Goal: Task Accomplishment & Management: Complete application form

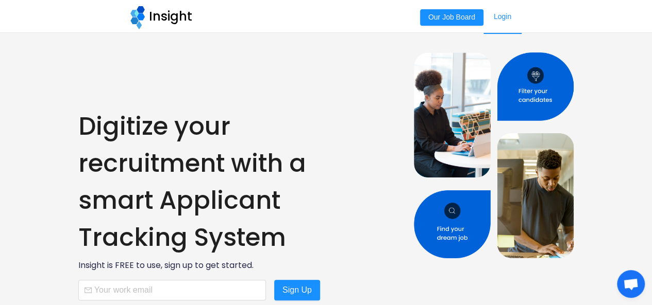
click at [500, 15] on link "Login" at bounding box center [502, 17] width 38 height 34
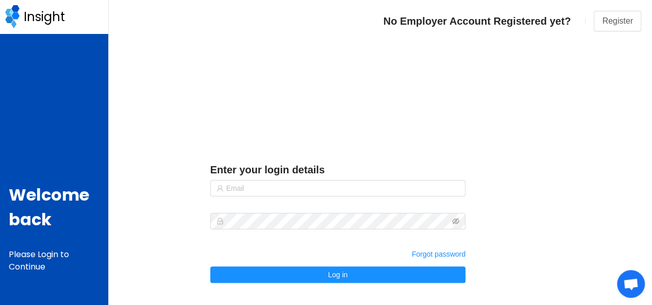
click at [603, 24] on div "Enter your login details Forgot password Log in" at bounding box center [380, 168] width 543 height 292
click at [609, 27] on div "Enter your login details Forgot password Log in" at bounding box center [380, 168] width 543 height 292
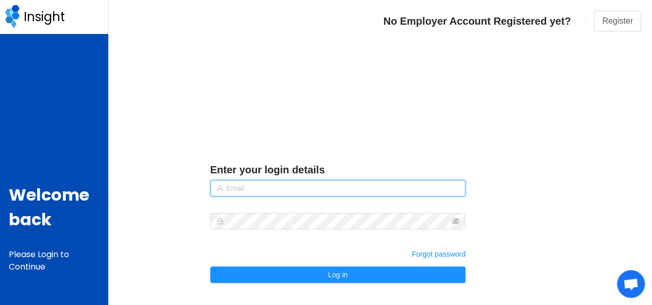
click at [358, 188] on input "text" at bounding box center [337, 188] width 255 height 16
type input "[PERSON_NAME][EMAIL_ADDRESS][DOMAIN_NAME]"
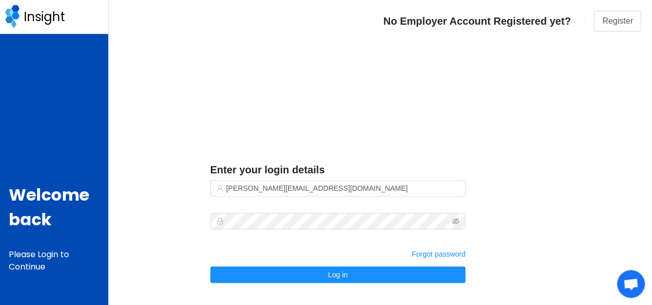
click at [613, 25] on div "Enter your login details [PERSON_NAME][EMAIL_ADDRESS][DOMAIN_NAME] Forgot passw…" at bounding box center [380, 168] width 543 height 292
click at [620, 25] on div "Enter your login details [PERSON_NAME][EMAIL_ADDRESS][DOMAIN_NAME] Forgot passw…" at bounding box center [380, 168] width 543 height 292
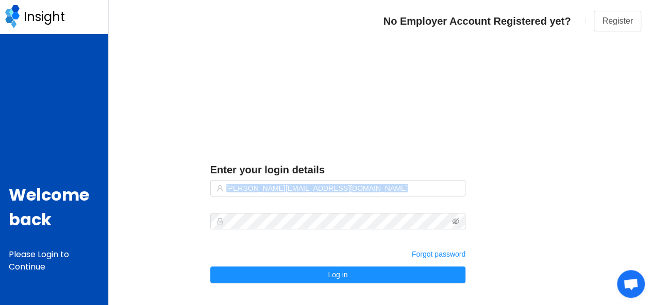
scroll to position [8, 0]
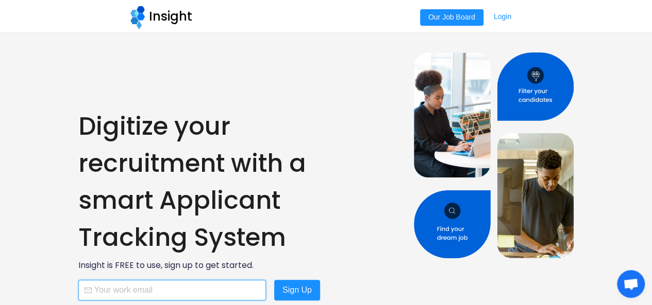
click at [208, 290] on input "text" at bounding box center [171, 290] width 187 height 21
type input "[PERSON_NAME][EMAIL_ADDRESS][DOMAIN_NAME]"
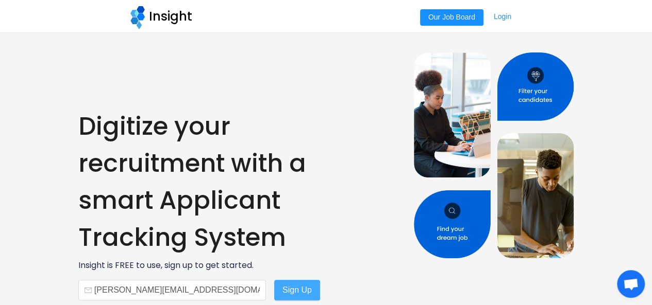
click at [299, 288] on button "Sign Up" at bounding box center [297, 290] width 46 height 21
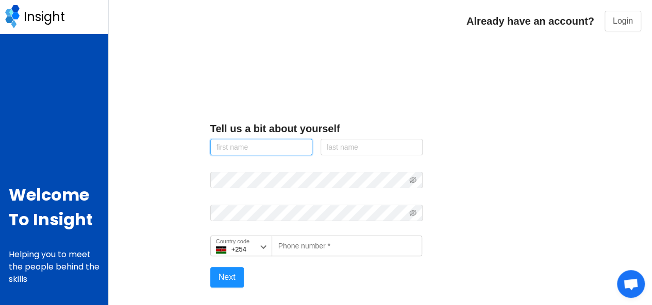
click at [266, 142] on input "text" at bounding box center [261, 147] width 102 height 16
type input "[PERSON_NAME]"
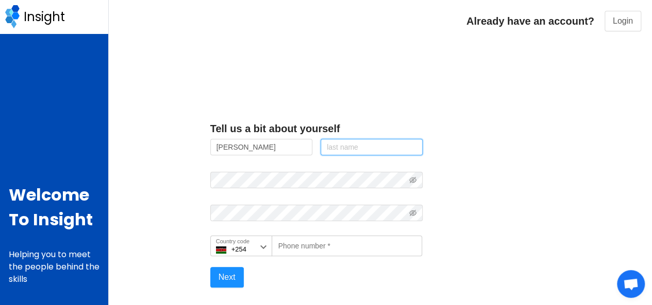
click at [337, 154] on input "text" at bounding box center [371, 147] width 102 height 16
type input "Sepenu"
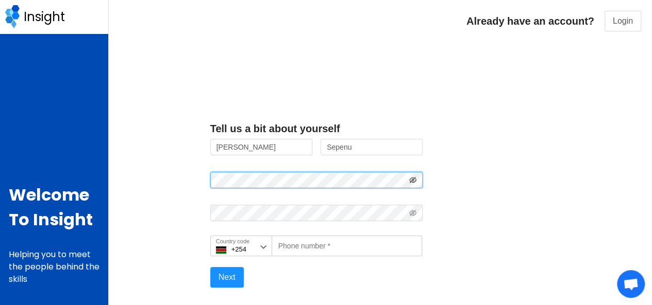
click at [412, 181] on icon "icon: eye-invisible" at bounding box center [412, 180] width 7 height 6
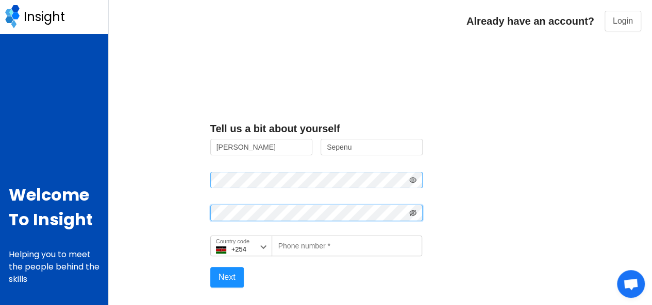
click at [412, 213] on icon "icon: eye-invisible" at bounding box center [412, 213] width 7 height 6
click at [262, 247] on icon at bounding box center [263, 247] width 6 height 4
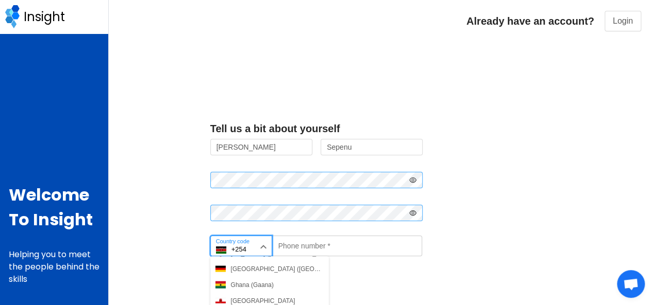
scroll to position [1236, 0]
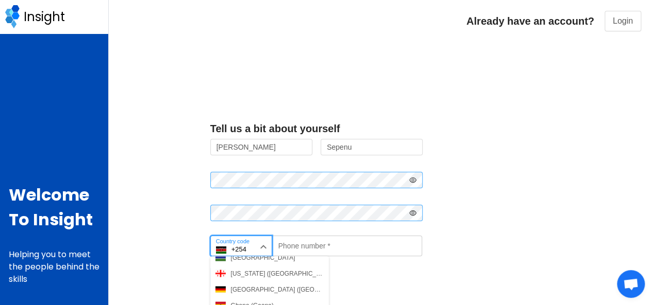
click at [277, 302] on button "Ghana (Gaana)" at bounding box center [269, 305] width 118 height 15
type input "+233"
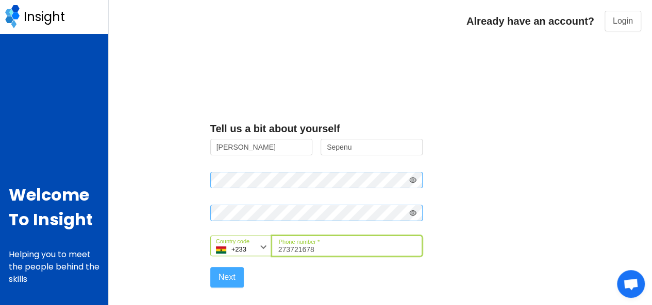
type input "273721678"
click at [226, 274] on button "Next" at bounding box center [226, 277] width 33 height 21
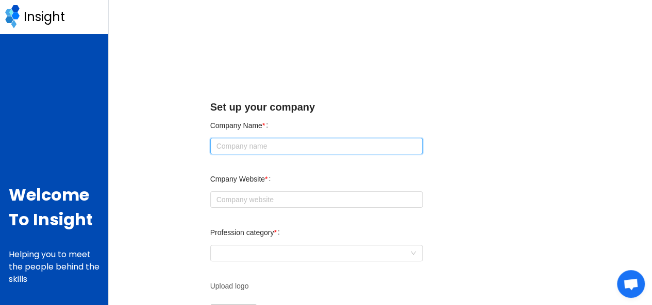
click at [289, 148] on input "text" at bounding box center [316, 146] width 213 height 16
type input "Dimax Digital Ltd"
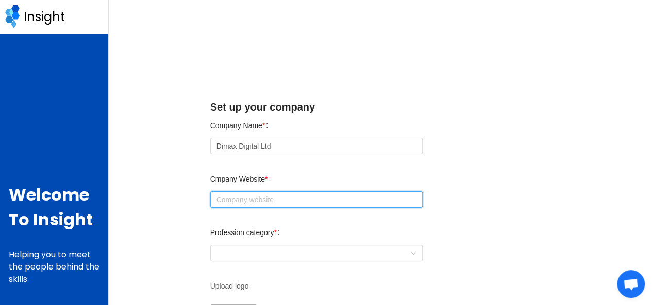
click at [270, 203] on input "text" at bounding box center [316, 200] width 213 height 16
type input "w"
paste input "[URL][DOMAIN_NAME]"
type input "[URL][DOMAIN_NAME]"
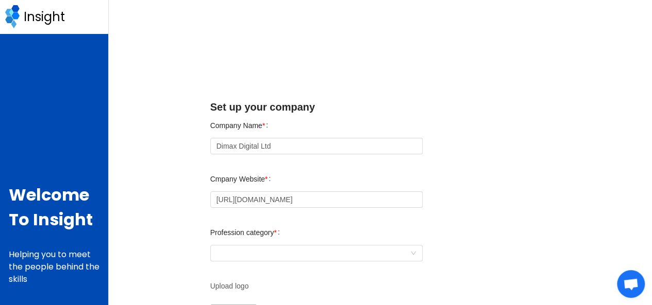
click at [297, 223] on div "Profession category * which industry are you hiring for" at bounding box center [316, 243] width 213 height 41
click at [292, 251] on div "which industry are you hiring for" at bounding box center [313, 253] width 194 height 15
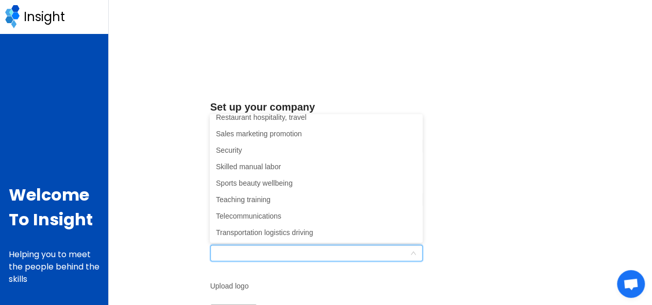
scroll to position [370, 0]
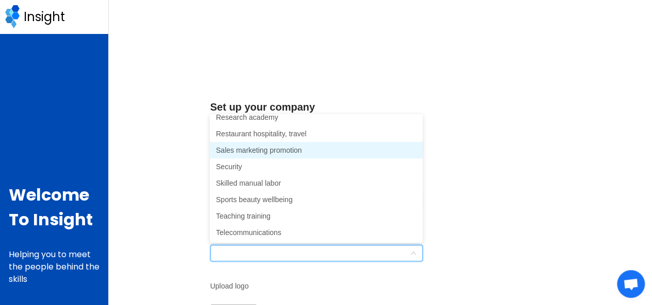
click at [306, 153] on li "Sales marketing promotion" at bounding box center [316, 150] width 213 height 16
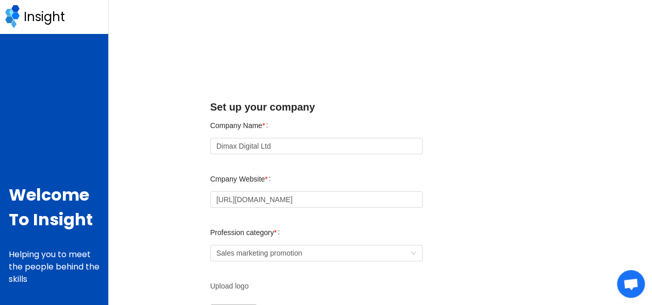
click at [436, 224] on div "Set up your company Company Name * Dimax Digital Ltd Cmpany Website * [URL][DOM…" at bounding box center [380, 195] width 543 height 390
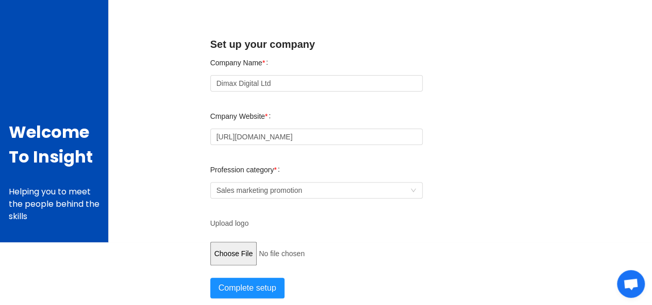
scroll to position [63, 0]
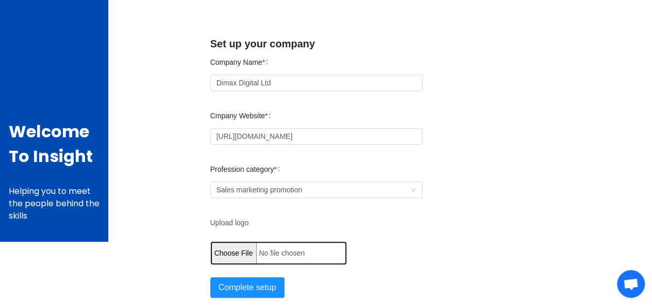
click at [230, 256] on input "file" at bounding box center [278, 254] width 136 height 24
click at [232, 248] on input "file" at bounding box center [278, 254] width 136 height 24
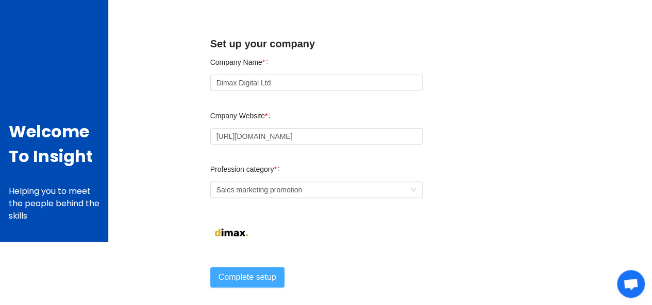
click at [254, 277] on button "Complete setup" at bounding box center [247, 277] width 74 height 21
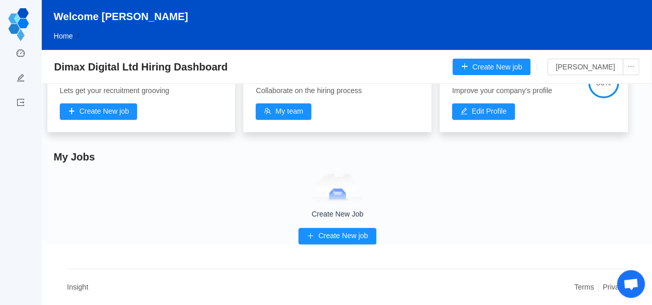
scroll to position [33, 0]
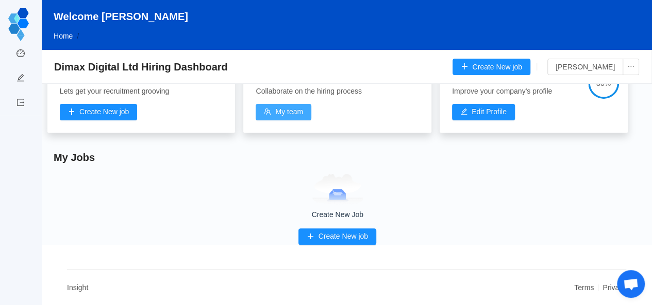
click at [288, 112] on button "My team" at bounding box center [283, 112] width 56 height 16
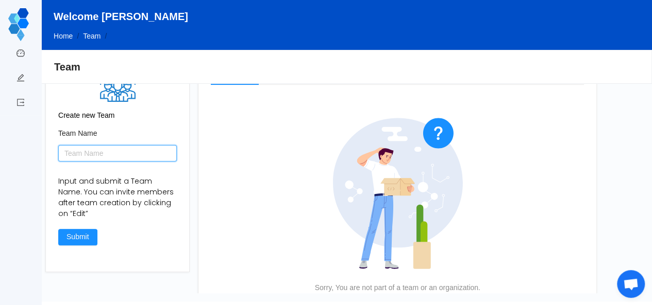
click at [90, 152] on input "text" at bounding box center [117, 153] width 118 height 16
type input "H"
type input "Dimax HR Team"
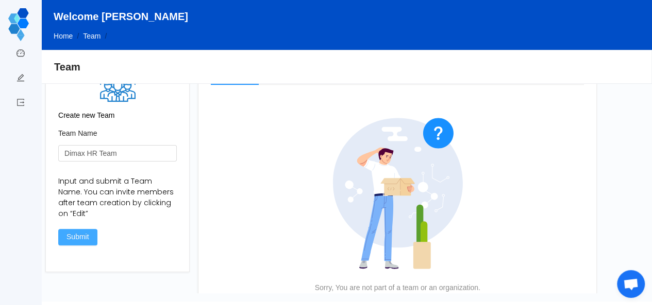
click at [77, 237] on button "Submit" at bounding box center [77, 237] width 39 height 16
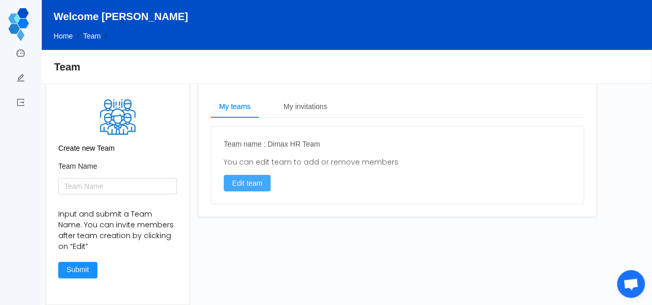
click at [245, 183] on button "Edit team" at bounding box center [247, 183] width 47 height 16
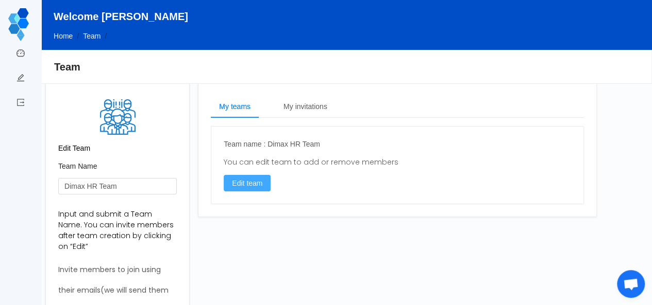
click at [245, 183] on button "Edit team" at bounding box center [247, 183] width 47 height 16
click at [246, 182] on button "Edit team" at bounding box center [247, 183] width 47 height 16
click at [300, 109] on div "My invitations" at bounding box center [305, 106] width 60 height 23
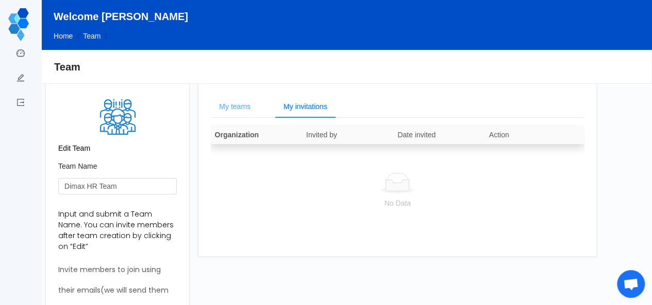
click at [242, 108] on div "My teams" at bounding box center [235, 106] width 48 height 23
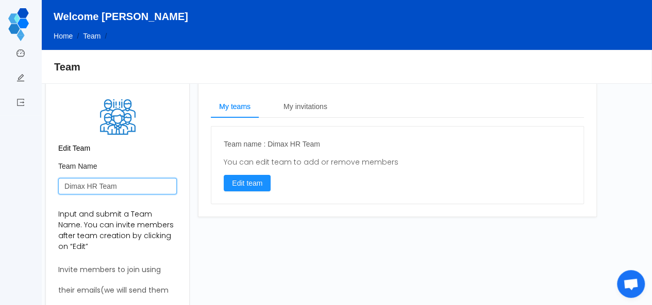
click at [113, 185] on input "Dimax HR Team" at bounding box center [117, 186] width 118 height 16
type input "D"
type input "b"
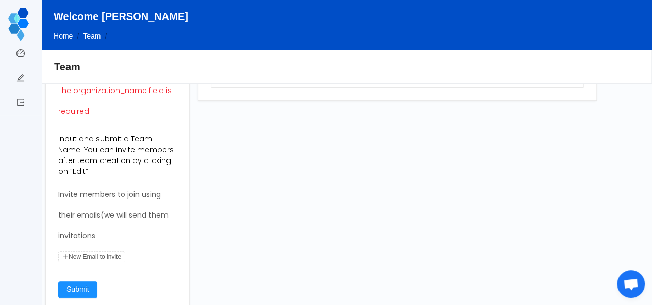
scroll to position [124, 0]
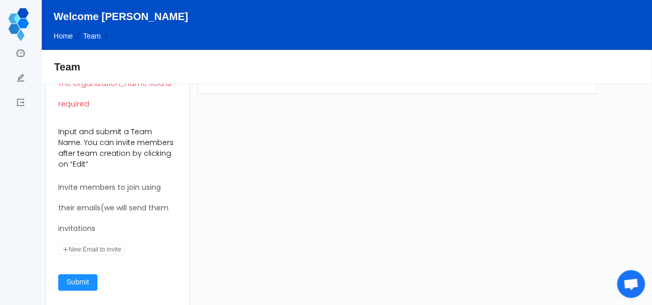
click at [90, 250] on span "New Email to invite" at bounding box center [91, 249] width 67 height 11
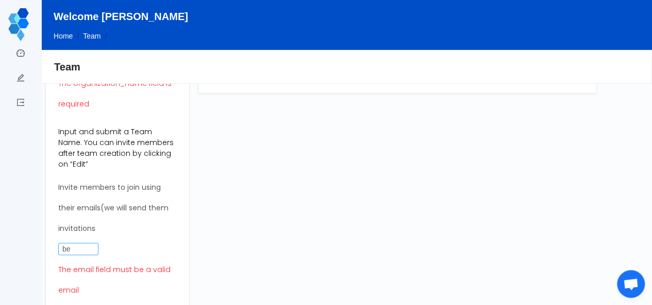
type input "b"
type input "[EMAIL_ADDRESS][DOMAIN_NAME]"
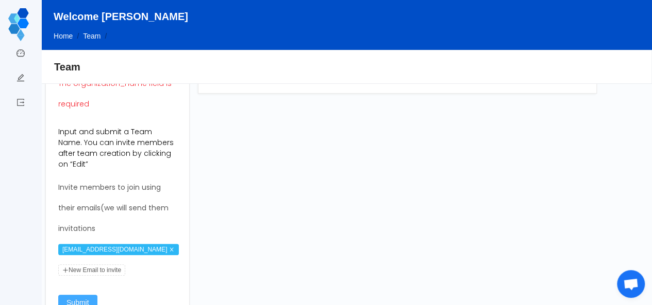
click at [72, 282] on div "Team Name The organization_name field is required Input and submit a Team Name.…" at bounding box center [117, 182] width 118 height 288
click at [71, 300] on button "Submit" at bounding box center [77, 303] width 39 height 16
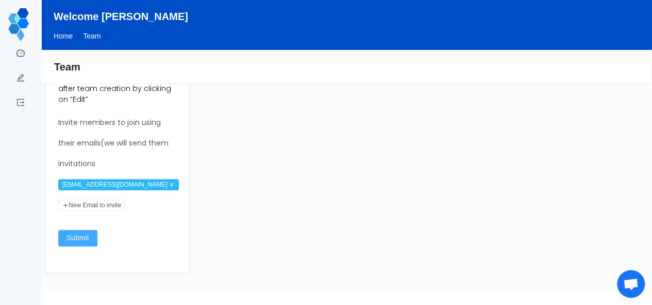
scroll to position [215, 0]
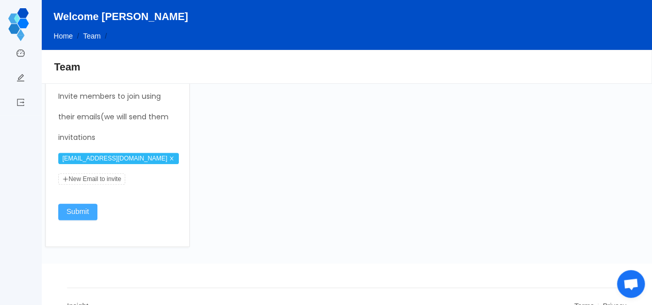
click at [67, 218] on button "Submit" at bounding box center [77, 212] width 39 height 16
click at [72, 213] on button "Submit" at bounding box center [77, 212] width 39 height 16
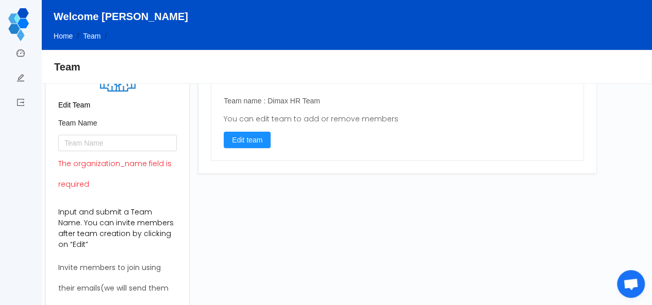
scroll to position [18, 0]
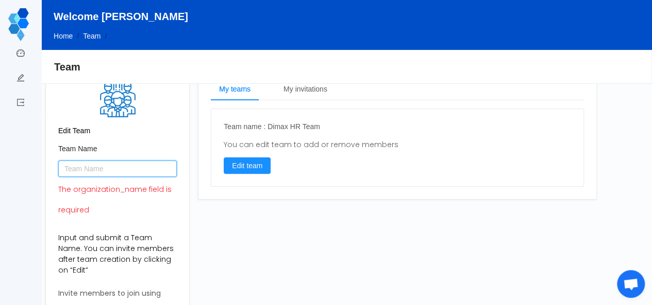
click at [109, 167] on input "text" at bounding box center [117, 169] width 118 height 16
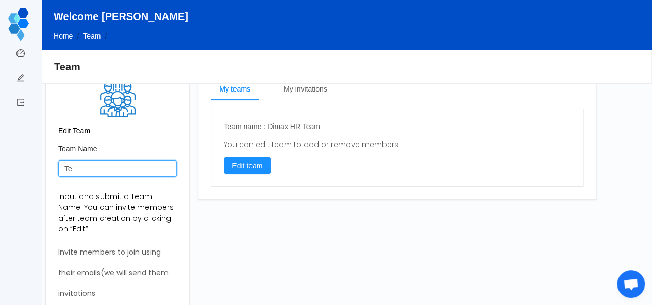
type input "T"
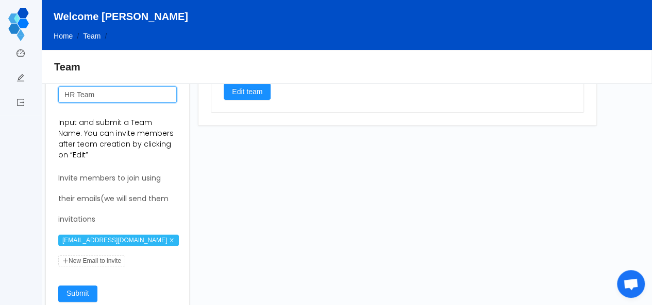
scroll to position [181, 0]
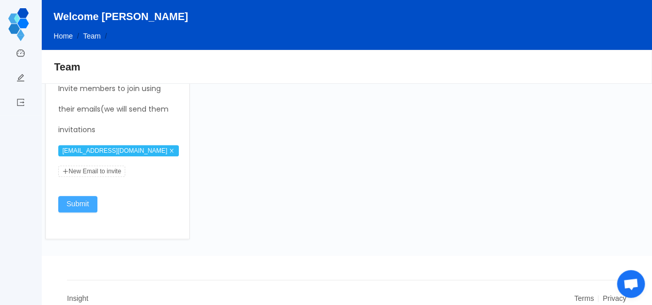
type input "HR Team"
click at [77, 207] on button "Submit" at bounding box center [77, 204] width 39 height 16
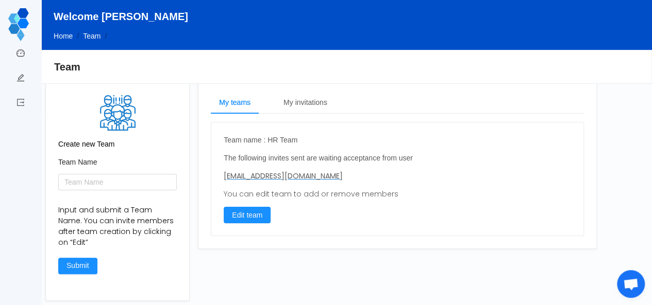
scroll to position [2, 0]
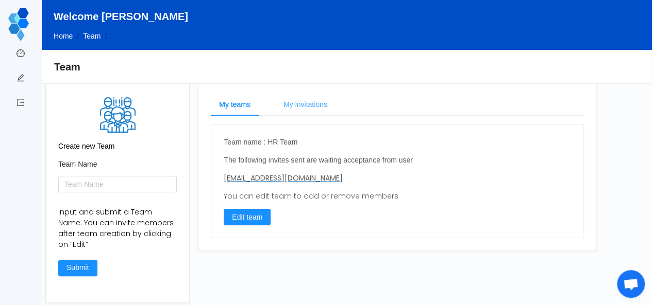
click at [308, 105] on div "My invitations" at bounding box center [305, 104] width 60 height 23
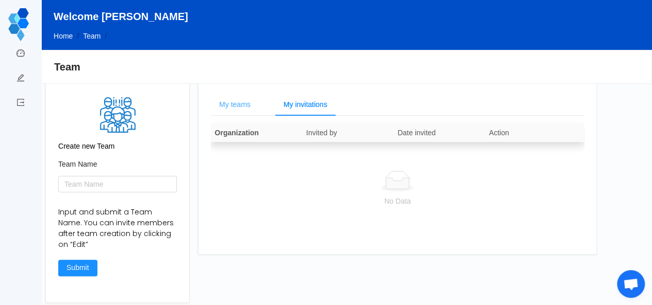
click at [233, 107] on div "My teams" at bounding box center [235, 104] width 48 height 23
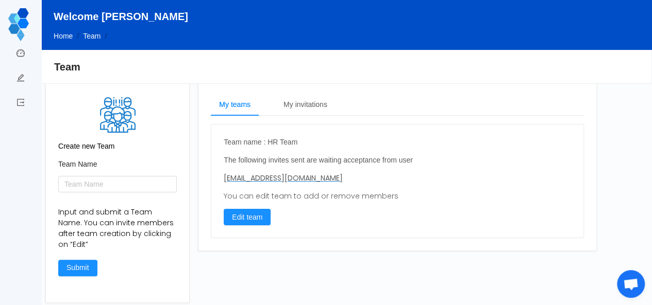
scroll to position [0, 0]
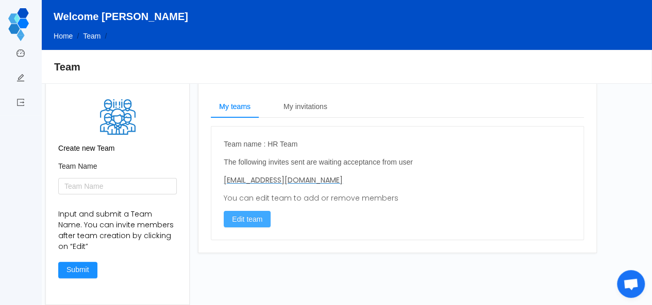
click at [252, 216] on button "Edit team" at bounding box center [247, 219] width 47 height 16
type input "HR Team"
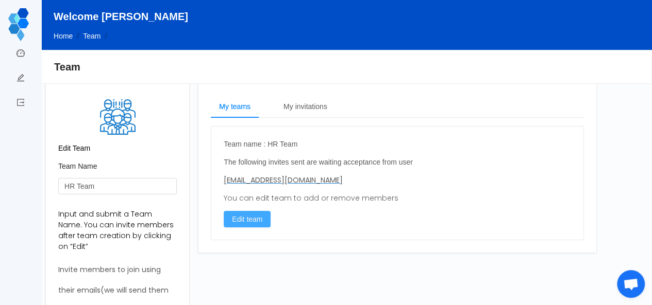
click at [252, 216] on button "Edit team" at bounding box center [247, 219] width 47 height 16
click at [21, 53] on link "Dashboard" at bounding box center [20, 54] width 8 height 22
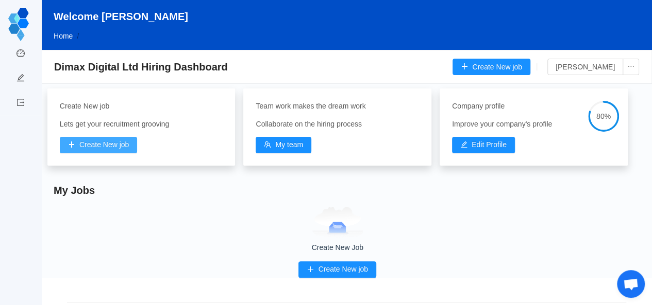
click at [119, 146] on button "Create New job" at bounding box center [99, 145] width 78 height 16
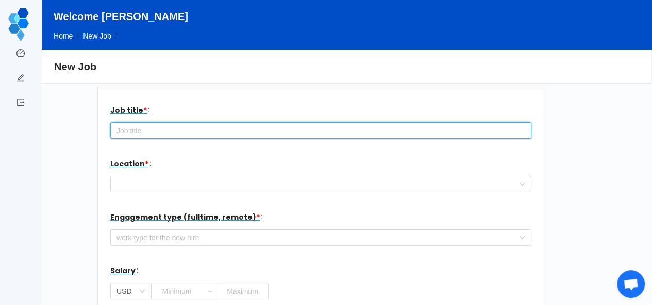
click at [192, 134] on input "text" at bounding box center [320, 131] width 421 height 16
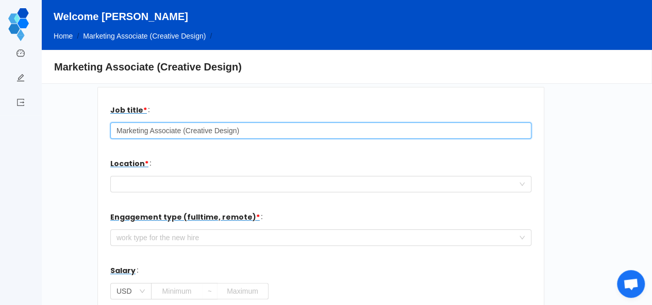
click at [236, 130] on input "Marketing Associate (Creative Design)" at bounding box center [320, 131] width 421 height 16
click at [245, 131] on input "Marketing Associate (Graphic Design)" at bounding box center [320, 131] width 421 height 16
type input "Marketing Associate (Graphic Design)"
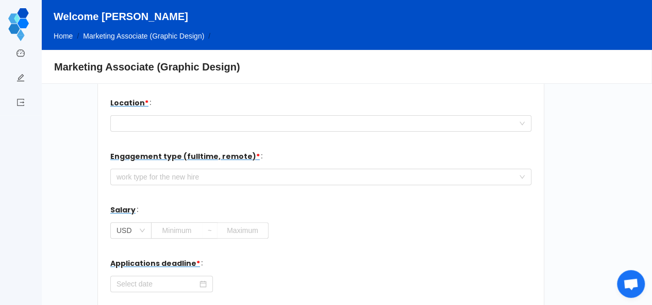
scroll to position [56, 0]
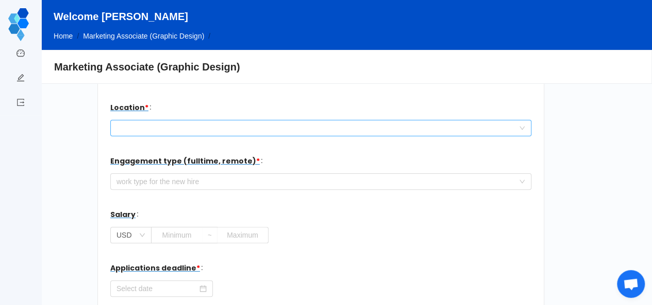
click at [259, 130] on div at bounding box center [317, 128] width 402 height 15
type input "E"
type input "A"
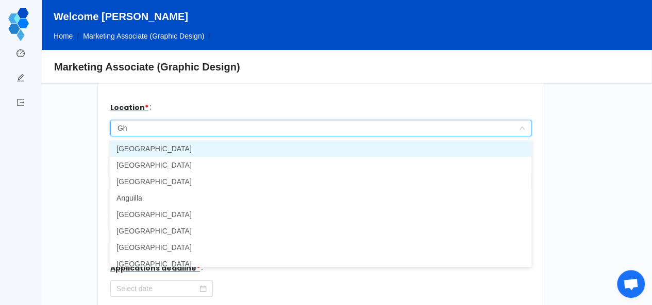
type input "Gha"
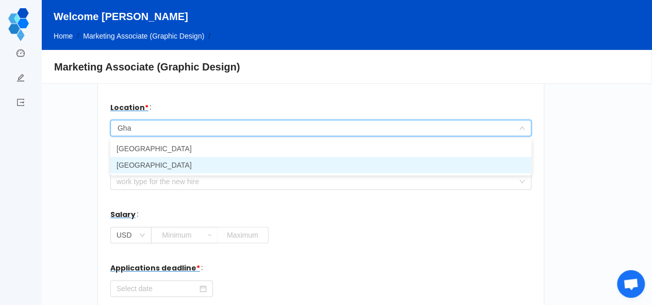
click at [229, 162] on li "[GEOGRAPHIC_DATA]" at bounding box center [320, 165] width 421 height 16
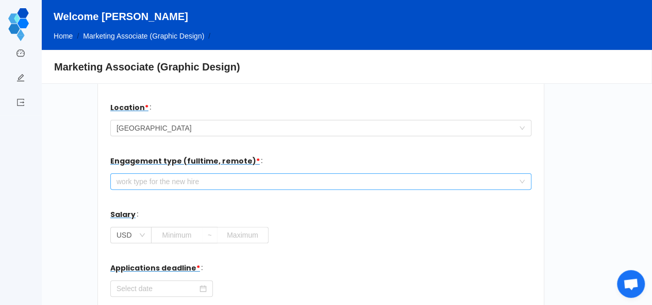
click at [204, 177] on div "work type for the new hire" at bounding box center [314, 182] width 397 height 10
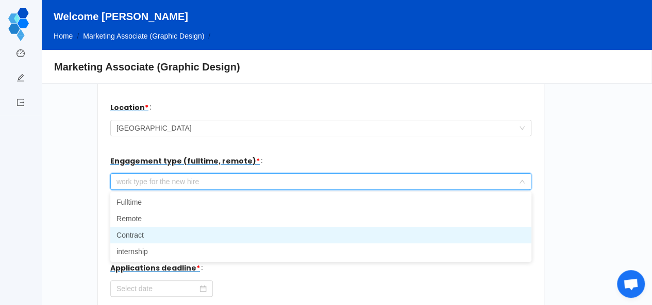
click at [164, 236] on li "Contract" at bounding box center [320, 235] width 421 height 16
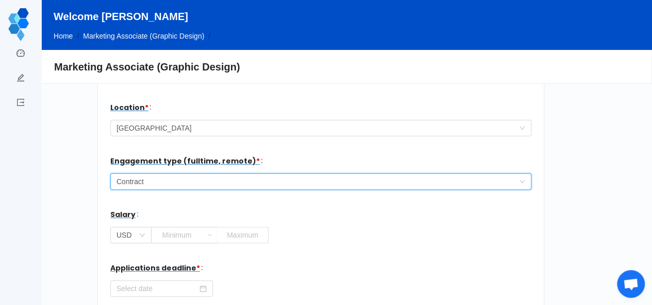
click at [200, 180] on div "work type for the new hire Contract" at bounding box center [317, 181] width 402 height 15
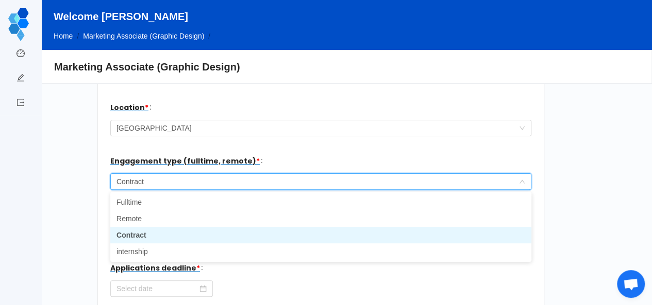
click at [192, 231] on li "Contract" at bounding box center [320, 235] width 421 height 16
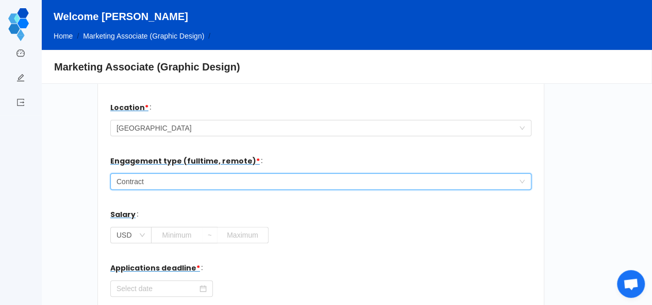
click at [202, 204] on div "Salary USD" at bounding box center [320, 224] width 421 height 41
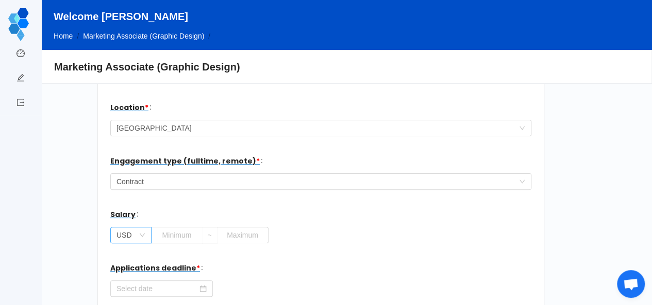
click at [144, 234] on icon "icon: down" at bounding box center [142, 235] width 6 height 6
type input "g"
type input "GHS"
click at [130, 254] on li "GHS" at bounding box center [130, 256] width 41 height 16
click at [170, 234] on input "text" at bounding box center [177, 235] width 52 height 16
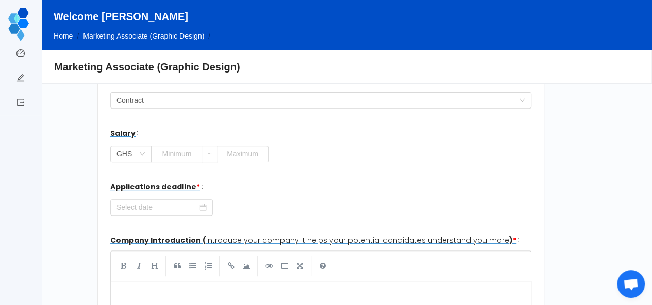
scroll to position [149, 0]
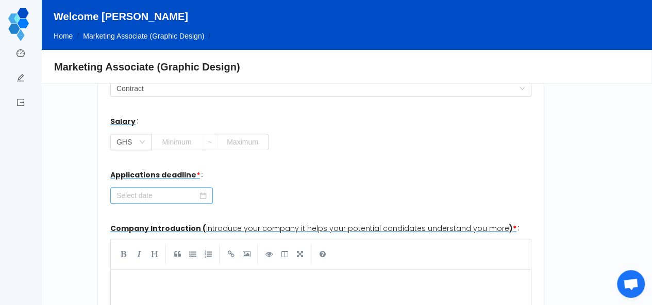
click at [202, 194] on icon "icon: calendar" at bounding box center [203, 196] width 7 height 7
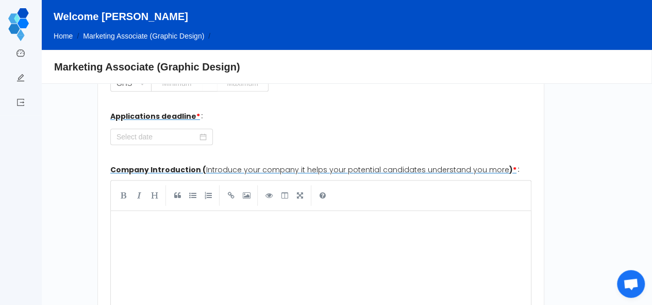
scroll to position [225, 0]
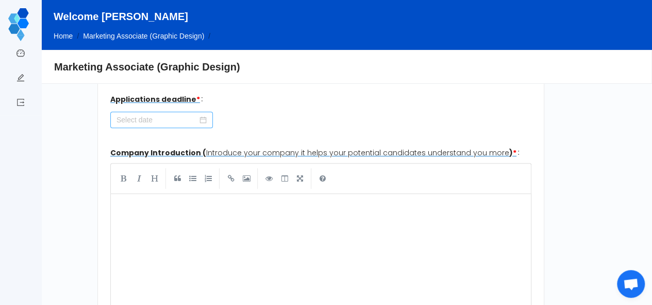
click at [201, 118] on icon "icon: calendar" at bounding box center [203, 120] width 7 height 7
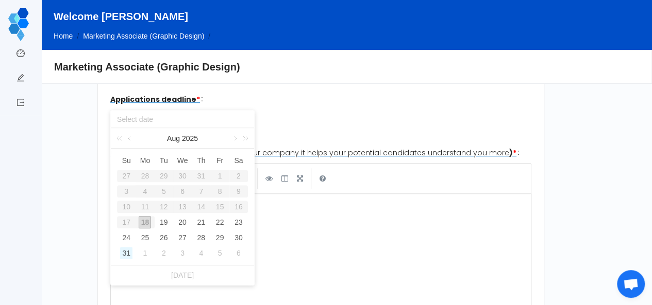
click at [123, 251] on div "31" at bounding box center [126, 253] width 12 height 12
type input "[DATE]"
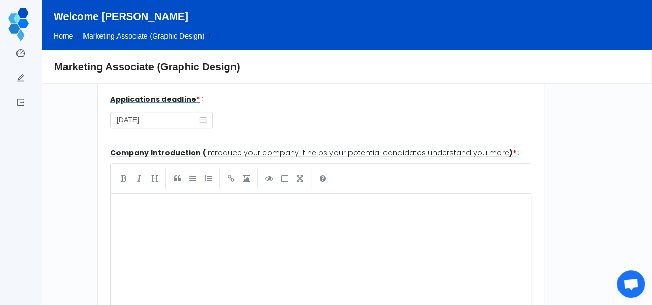
click at [225, 235] on div "xxxxxxxxxx ​" at bounding box center [328, 284] width 425 height 170
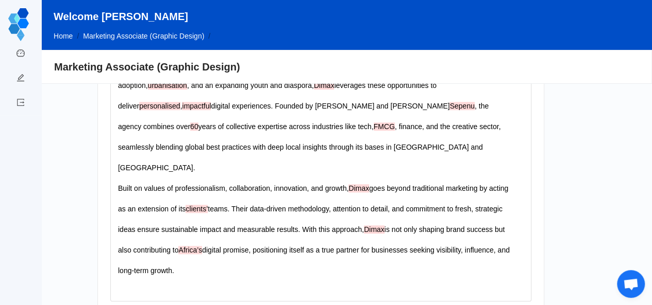
scroll to position [396, 0]
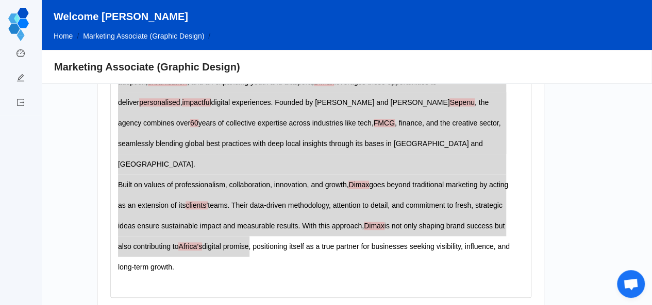
type textarea "Lorem ip d sitamet consect adipiscin elitse doeiusmod te incidid utlabo etd mag…"
drag, startPoint x: 258, startPoint y: 246, endPoint x: 113, endPoint y: 45, distance: 247.6
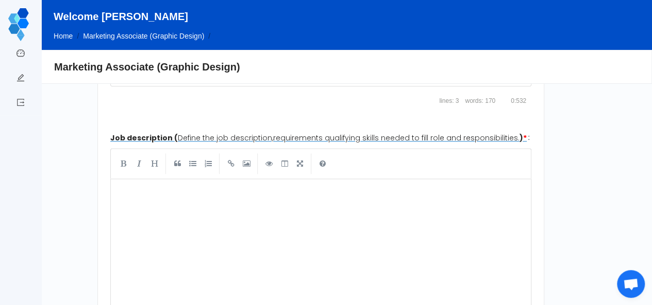
scroll to position [627, 0]
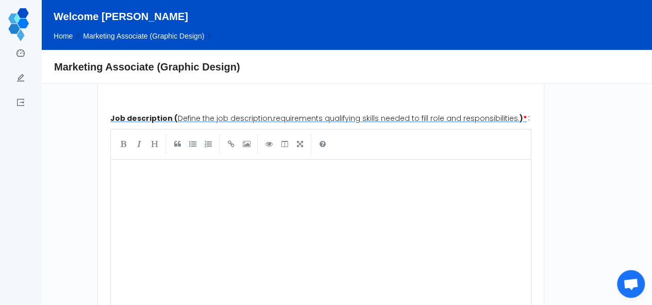
click at [147, 167] on pre "​" at bounding box center [319, 177] width 407 height 21
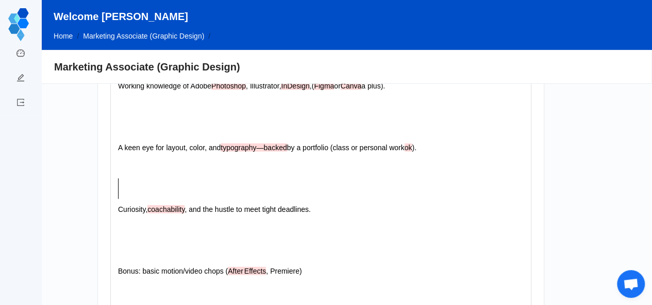
click at [230, 179] on pre "​" at bounding box center [315, 189] width 399 height 21
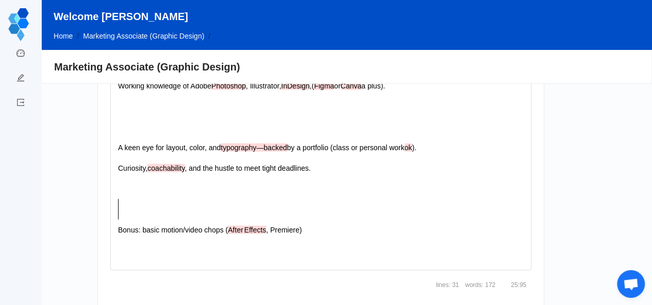
click at [166, 199] on pre "​" at bounding box center [315, 209] width 399 height 21
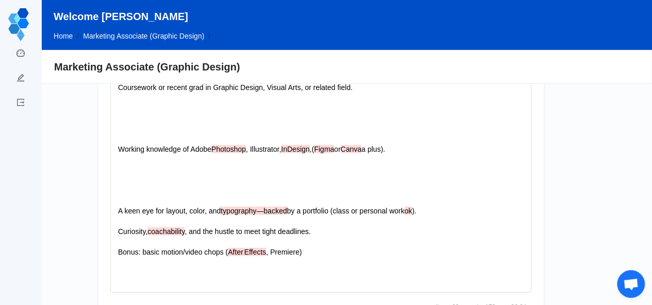
scroll to position [1136, 0]
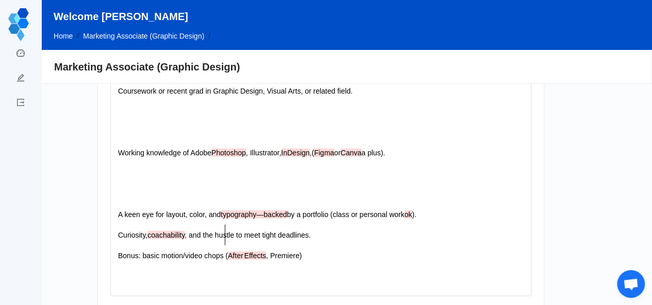
click at [224, 231] on pre "Curiosity, coachability , and the hustle to meet tight deadlines." at bounding box center [315, 235] width 399 height 21
click at [147, 184] on pre "​" at bounding box center [315, 194] width 399 height 21
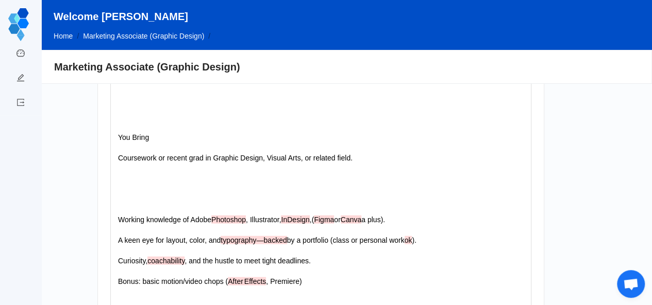
scroll to position [1067, 0]
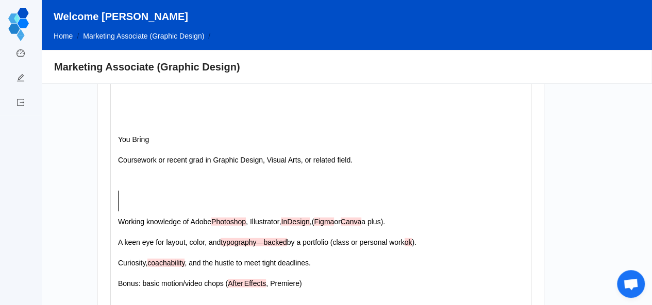
click at [157, 191] on pre "​" at bounding box center [315, 201] width 399 height 21
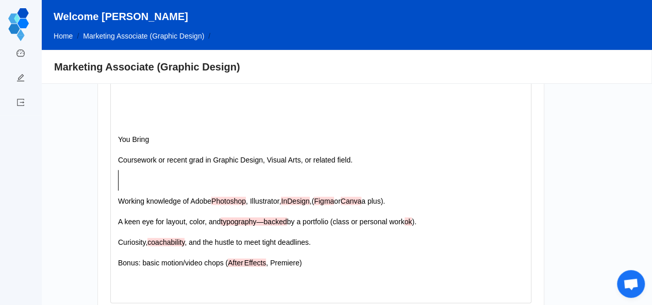
click at [148, 170] on pre "​" at bounding box center [315, 180] width 399 height 21
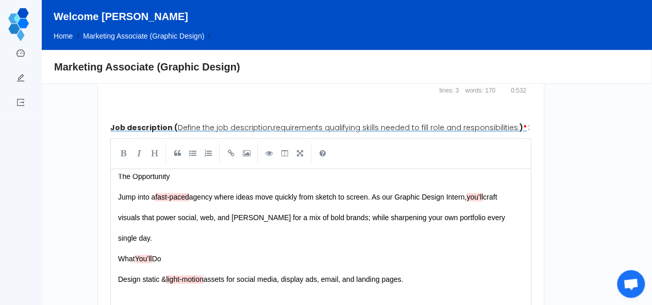
scroll to position [653, 0]
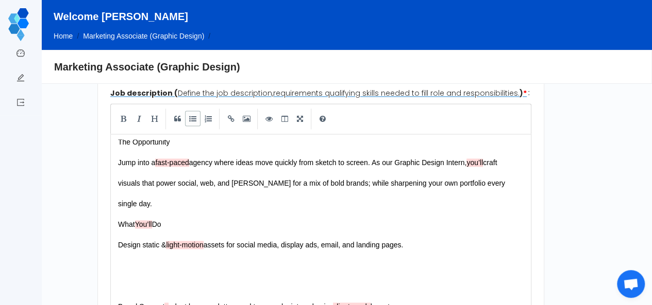
click at [192, 111] on link at bounding box center [192, 118] width 15 height 15
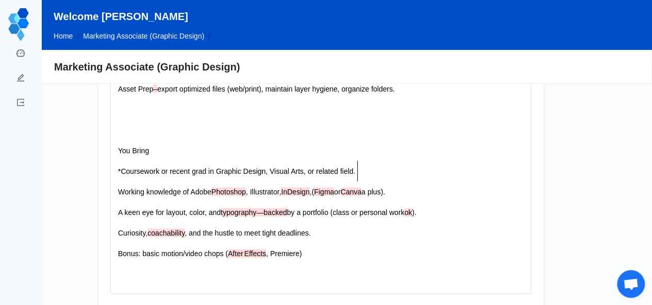
click at [118, 182] on div "xxxxxxxxxx The Opportunity Jump into a fast‑paced agency where ideas move quick…" at bounding box center [315, 7] width 399 height 556
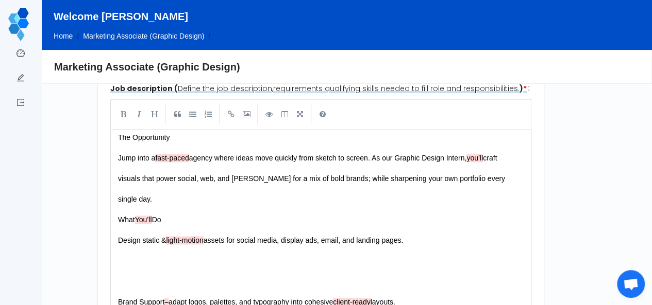
scroll to position [648, 0]
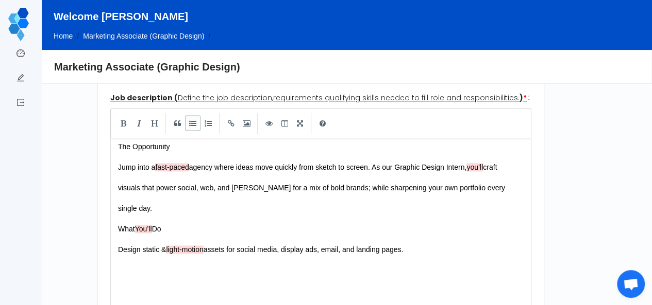
click at [191, 115] on link at bounding box center [192, 122] width 15 height 15
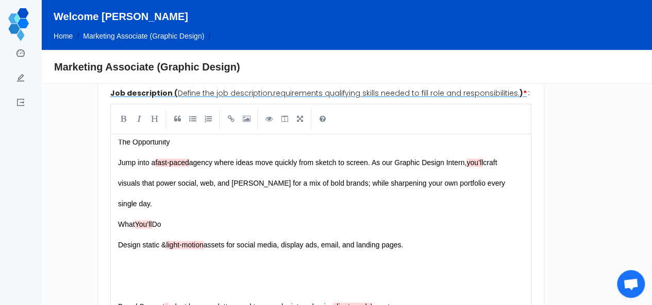
scroll to position [644, 0]
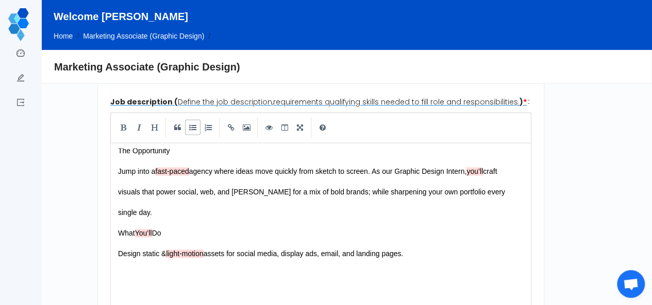
click at [189, 119] on link at bounding box center [192, 126] width 15 height 15
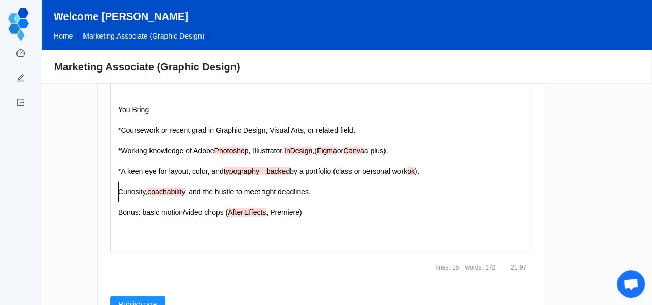
click at [116, 182] on pre "Curiosity, coachability , and the hustle to meet tight deadlines." at bounding box center [315, 192] width 399 height 21
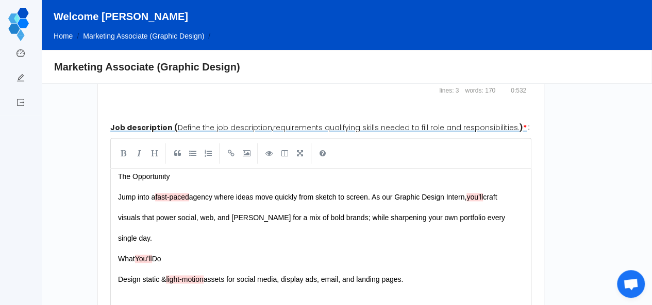
scroll to position [614, 0]
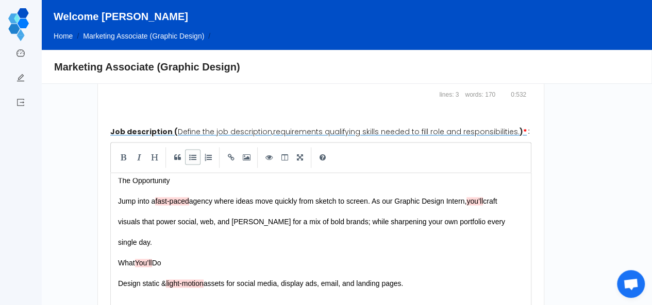
click at [189, 149] on link at bounding box center [192, 156] width 15 height 15
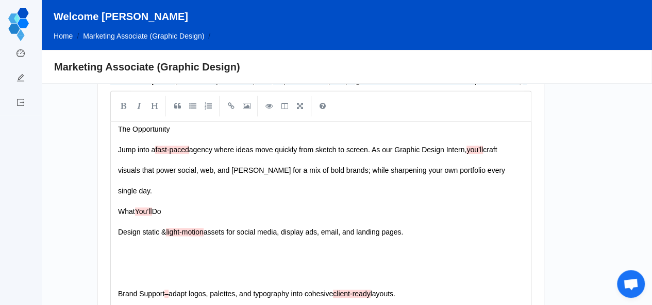
scroll to position [642, 0]
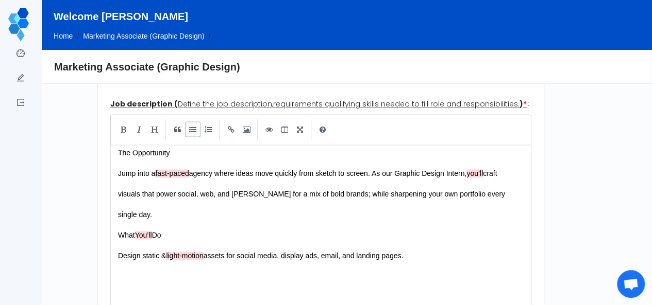
click at [192, 122] on link at bounding box center [192, 129] width 15 height 15
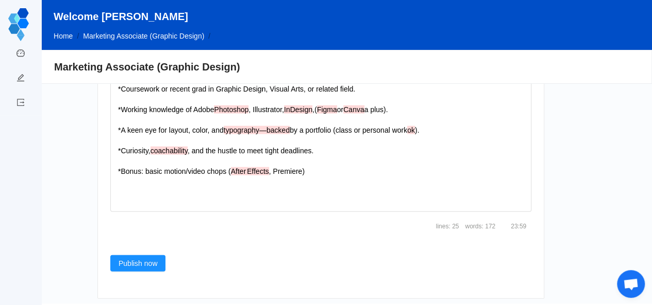
drag, startPoint x: 262, startPoint y: 224, endPoint x: 318, endPoint y: 164, distance: 82.0
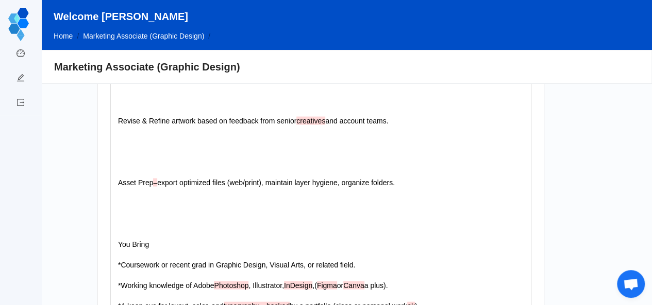
scroll to position [939, 0]
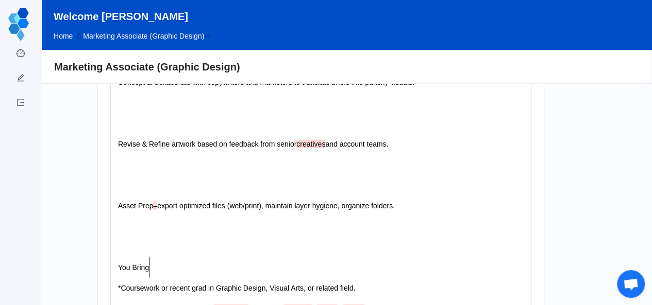
type textarea "You Bring"
drag, startPoint x: 152, startPoint y: 255, endPoint x: 109, endPoint y: 255, distance: 43.3
click at [274, 242] on pre "​" at bounding box center [315, 246] width 399 height 21
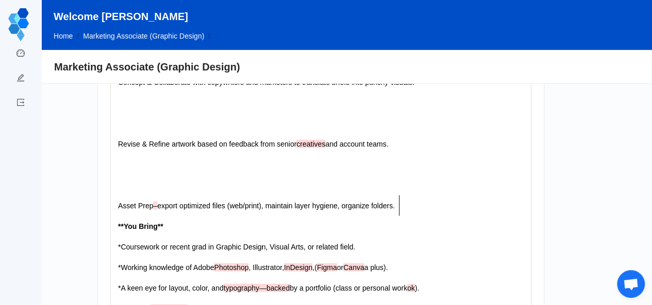
click at [129, 181] on pre "​" at bounding box center [315, 185] width 399 height 21
click at [121, 201] on span "Asset Prep – export optimized files (web/print), maintain layer hygiene, organi…" at bounding box center [256, 205] width 277 height 8
click at [148, 136] on pre "Revise & Refine artwork based on feedback from senior creatives and account tea…" at bounding box center [315, 143] width 399 height 21
click at [123, 175] on pre "​" at bounding box center [315, 185] width 399 height 21
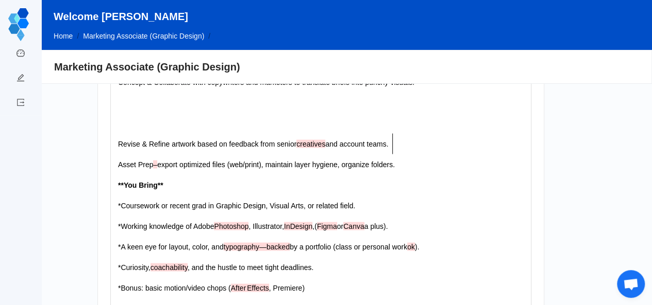
click at [403, 154] on pre "Asset Prep – export optimized files (web/print), maintain layer hygiene, organi…" at bounding box center [315, 164] width 399 height 21
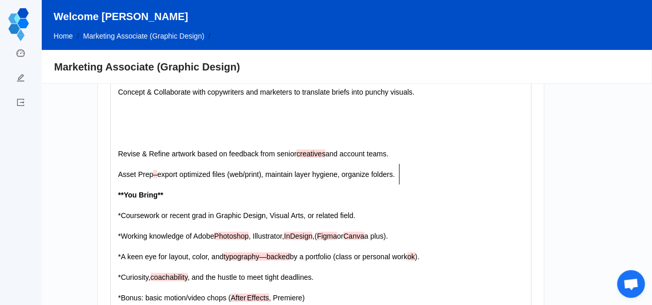
click at [174, 126] on pre "​" at bounding box center [315, 133] width 399 height 21
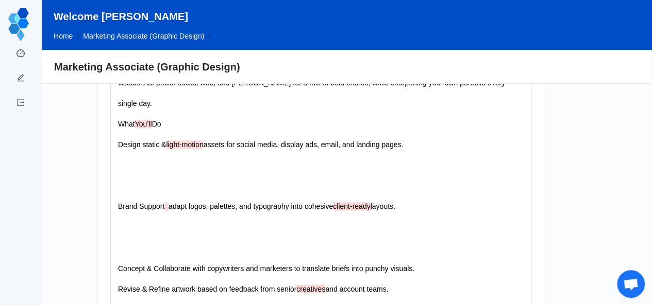
scroll to position [755, 0]
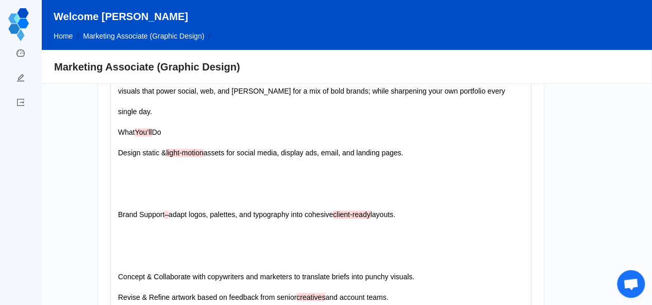
click at [137, 246] on pre "​" at bounding box center [315, 256] width 399 height 21
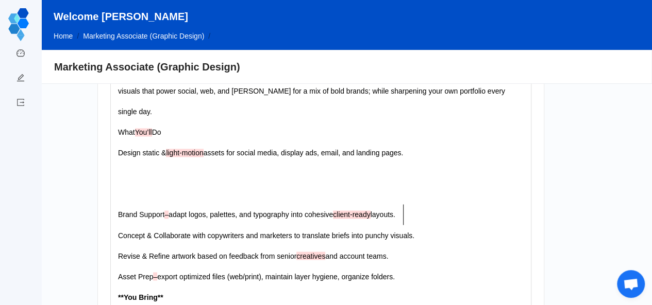
click at [144, 184] on pre "​" at bounding box center [315, 194] width 399 height 21
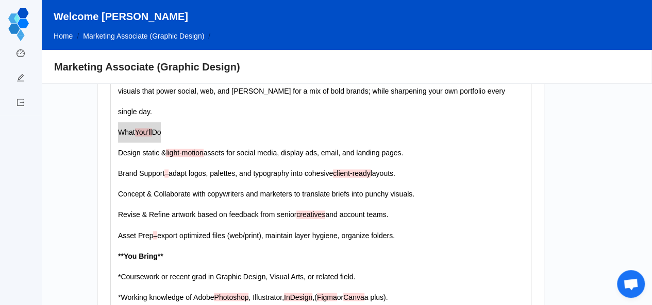
type textarea "What You’ll Do"
drag, startPoint x: 117, startPoint y: 118, endPoint x: 163, endPoint y: 116, distance: 45.9
click at [119, 142] on div "x The Opportunity Jump into a fast‑paced agency where ideas move quickly from s…" at bounding box center [315, 215] width 399 height 350
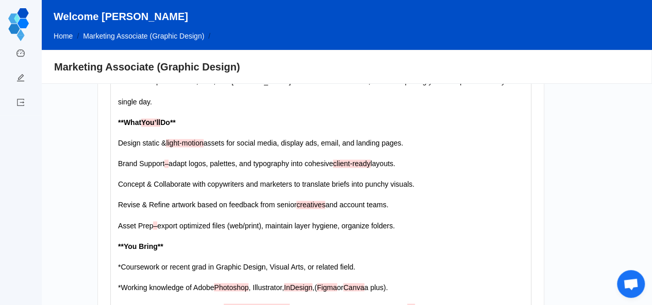
scroll to position [854, 0]
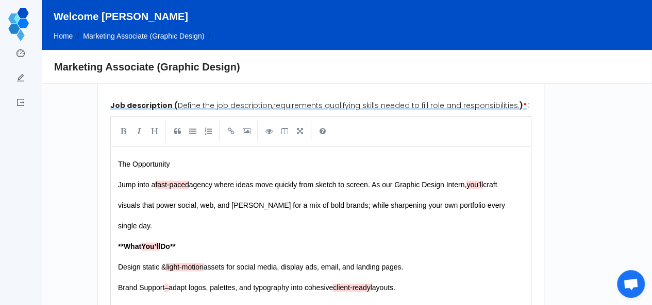
scroll to position [639, 0]
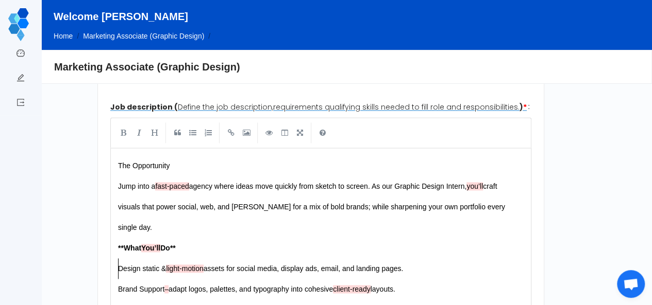
click at [189, 125] on link at bounding box center [192, 132] width 15 height 15
click at [116, 279] on pre "Brand Support – adapt logos, palettes, and typography into cohesive client‑read…" at bounding box center [315, 289] width 399 height 21
click at [190, 125] on link at bounding box center [192, 132] width 15 height 15
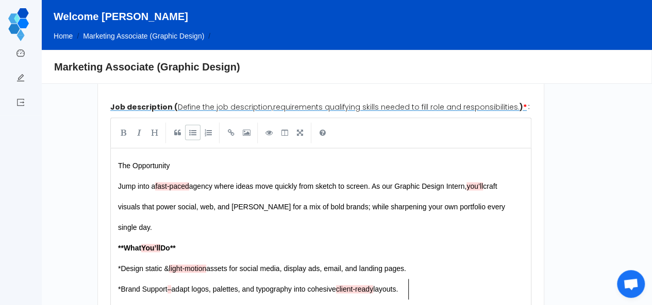
scroll to position [657, 0]
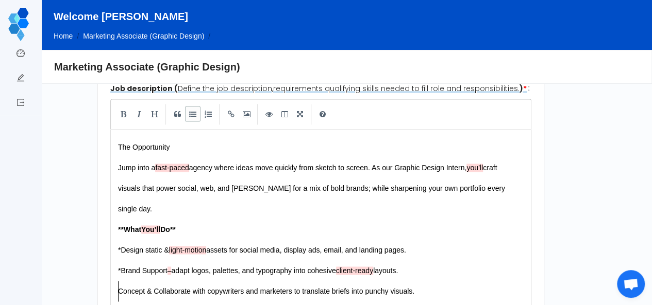
click at [190, 106] on link at bounding box center [192, 113] width 15 height 15
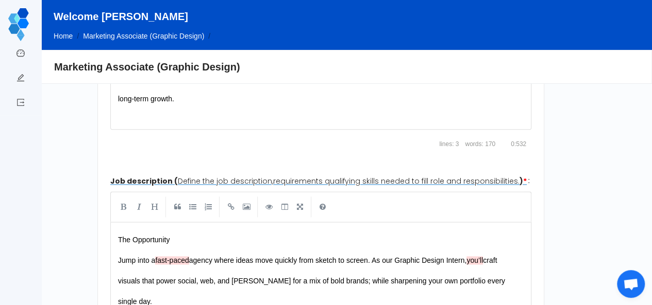
scroll to position [560, 0]
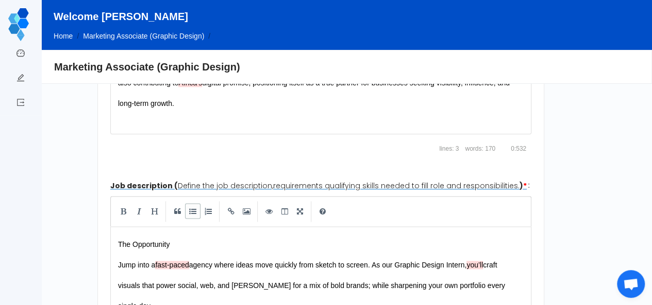
click at [189, 203] on link at bounding box center [192, 210] width 15 height 15
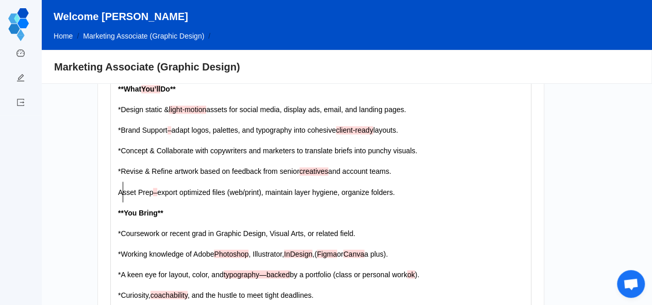
click at [120, 188] on span "Asset Prep – export optimized files (web/print), maintain layer hygiene, organi…" at bounding box center [256, 192] width 277 height 8
click at [118, 179] on div "x The Opportunity Jump into a fast‑paced agency where ideas move quickly from s…" at bounding box center [315, 171] width 399 height 350
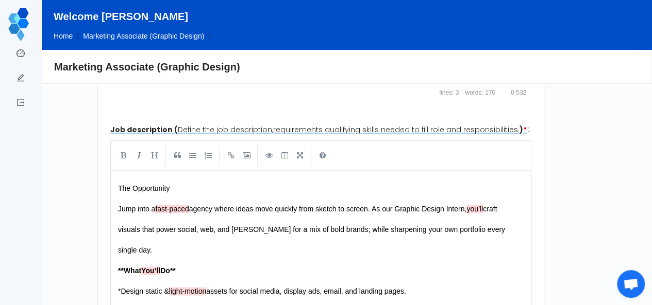
scroll to position [610, 0]
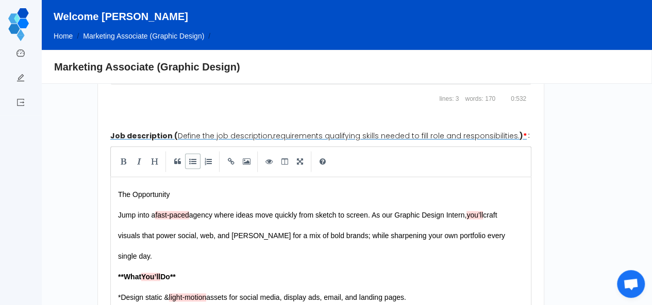
click at [189, 153] on link at bounding box center [192, 160] width 15 height 15
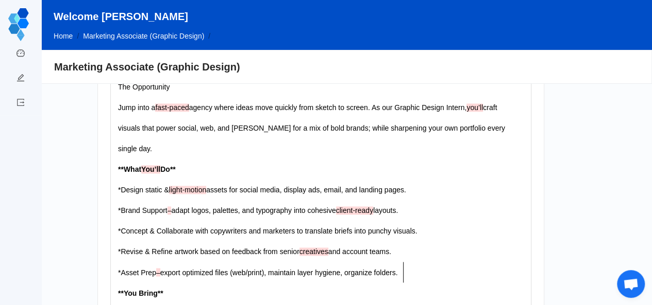
scroll to position [716, 0]
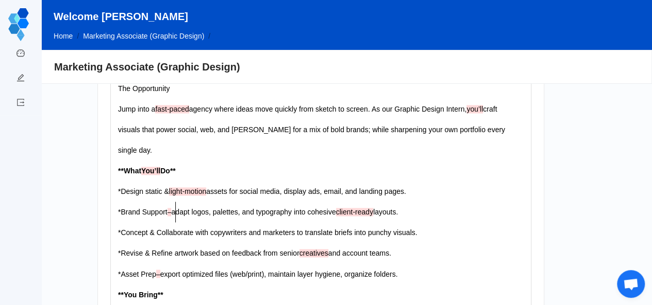
click at [175, 199] on div "x The Opportunity Jump into a fast‑paced agency where ideas move quickly from s…" at bounding box center [315, 253] width 399 height 350
type textarea ";"
click at [166, 260] on div "x The Opportunity Jump into a fast‑paced agency where ideas move quickly from s…" at bounding box center [315, 253] width 399 height 350
type textarea ";"
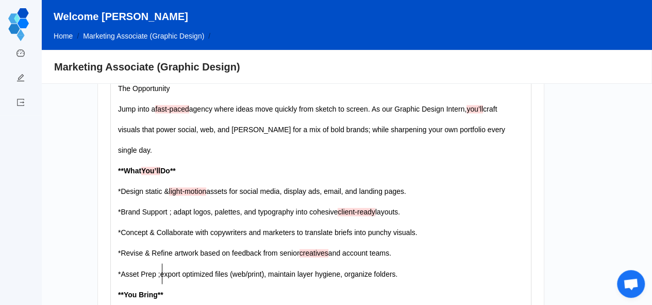
scroll to position [10, 0]
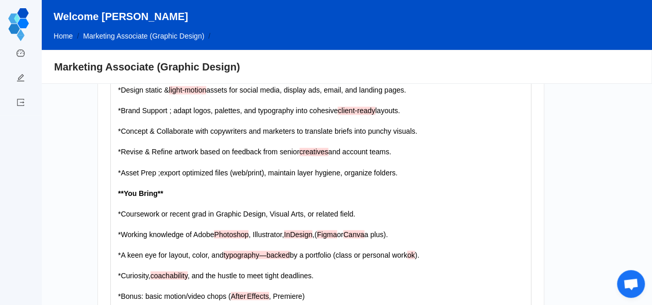
scroll to position [826, 0]
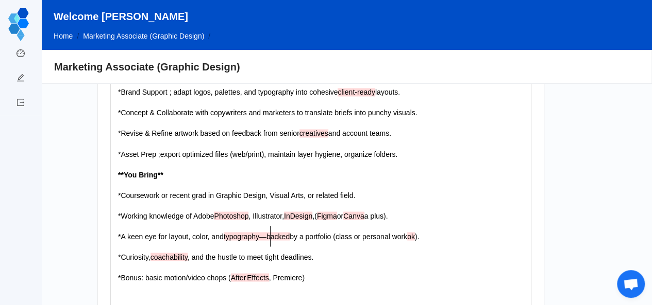
click at [269, 232] on span "typography—backed" at bounding box center [257, 236] width 66 height 8
type textarea ";"
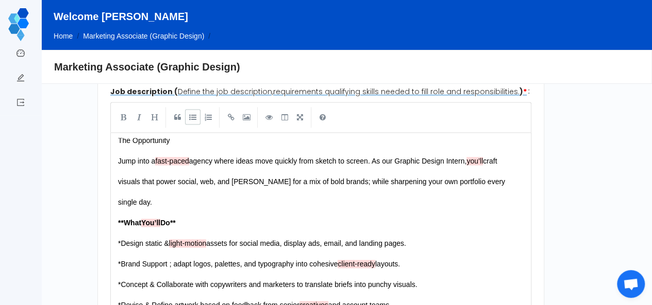
scroll to position [0, 0]
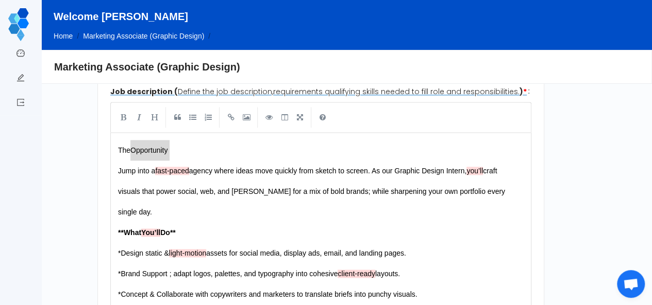
type textarea "The Opportunity"
drag, startPoint x: 173, startPoint y: 126, endPoint x: 109, endPoint y: 142, distance: 66.3
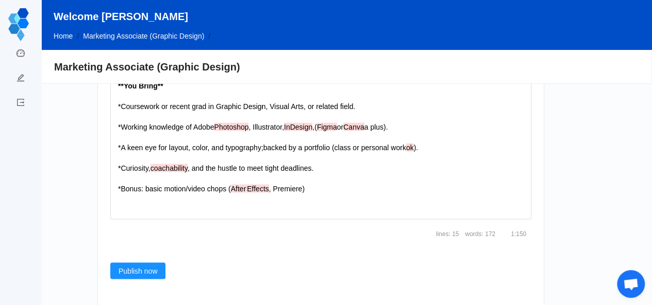
scroll to position [947, 0]
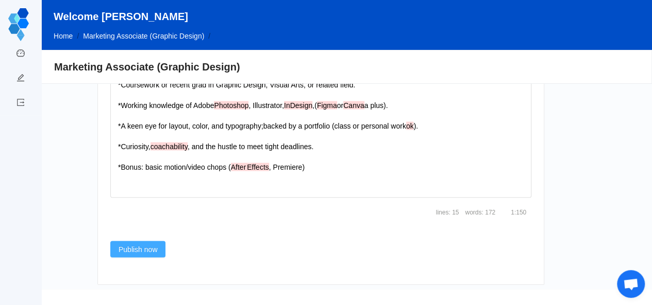
click at [142, 244] on button "Publish now" at bounding box center [138, 249] width 56 height 16
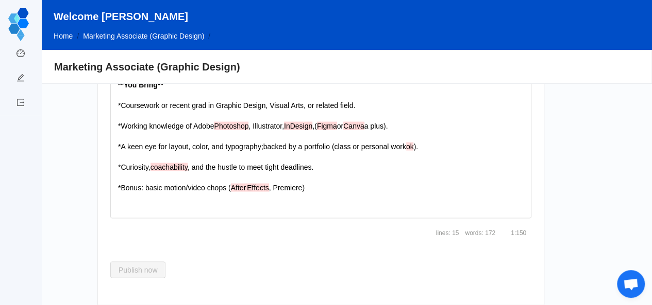
scroll to position [967, 0]
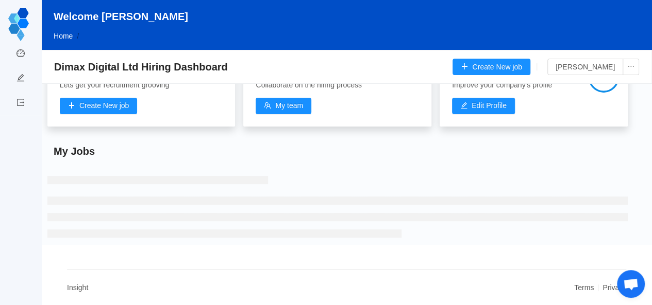
scroll to position [115, 0]
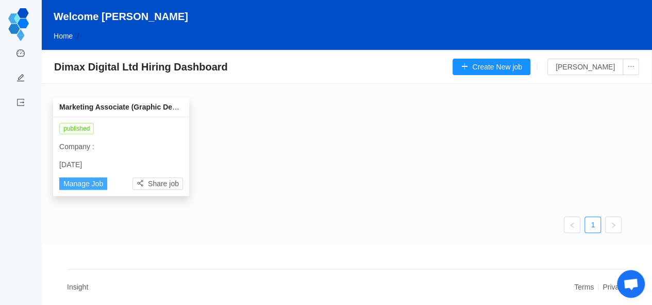
click at [87, 179] on button "Manage Job" at bounding box center [83, 184] width 48 height 12
click at [21, 49] on link "Dashboard" at bounding box center [20, 54] width 8 height 22
click at [20, 55] on link "Dashboard" at bounding box center [20, 54] width 8 height 22
click at [18, 23] on img at bounding box center [18, 24] width 21 height 33
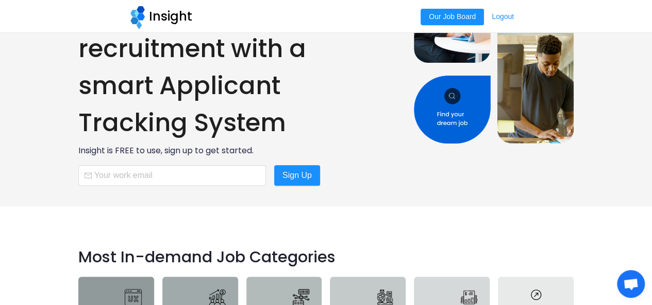
drag, startPoint x: 646, startPoint y: 73, endPoint x: 649, endPoint y: 119, distance: 46.4
click at [649, 119] on div "Digitize your recruitment with a smart Applicant Tracking System Insight is FRE…" at bounding box center [326, 37] width 652 height 313
click at [195, 178] on input "text" at bounding box center [171, 175] width 187 height 21
click at [383, 93] on div "Digitize your recruitment with a smart Applicant Tracking System Insight is FRE…" at bounding box center [242, 37] width 328 height 305
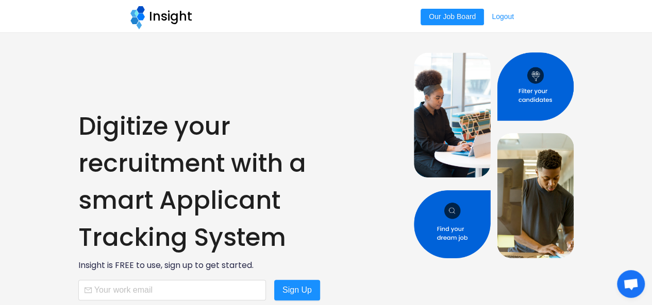
scroll to position [39, 0]
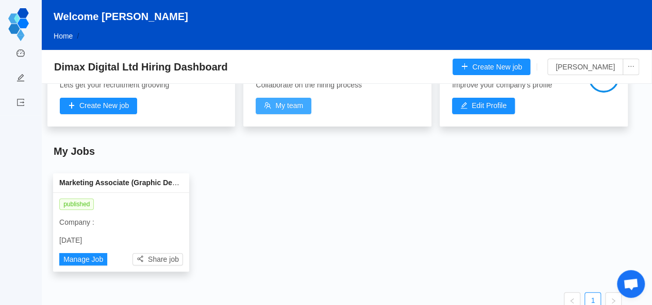
click at [285, 104] on button "My team" at bounding box center [283, 106] width 56 height 16
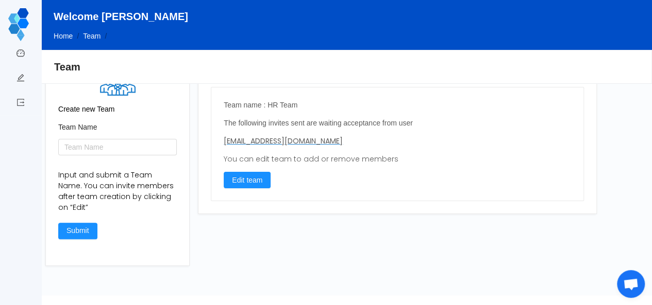
click at [268, 140] on p "[EMAIL_ADDRESS][DOMAIN_NAME]" at bounding box center [397, 141] width 347 height 11
click at [322, 177] on div "The following invites sent are waiting acceptance from user [EMAIL_ADDRESS][DOM…" at bounding box center [397, 153] width 347 height 71
click at [243, 184] on button "Edit team" at bounding box center [247, 180] width 47 height 16
type input "HR Team"
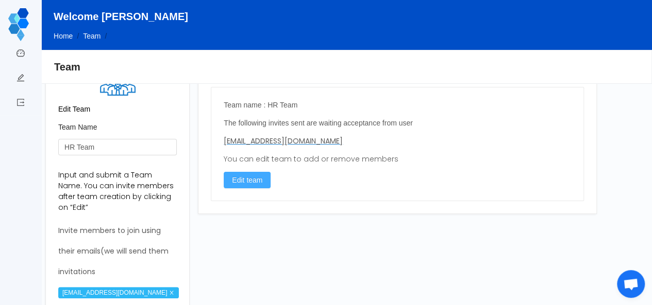
click at [254, 175] on button "Edit team" at bounding box center [247, 180] width 47 height 16
click at [251, 183] on button "Edit team" at bounding box center [247, 180] width 47 height 16
click at [169, 291] on icon "icon: close" at bounding box center [171, 292] width 5 height 5
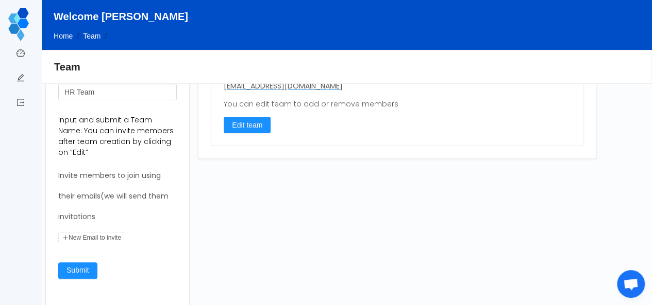
scroll to position [95, 0]
click at [254, 119] on button "Edit team" at bounding box center [247, 124] width 47 height 16
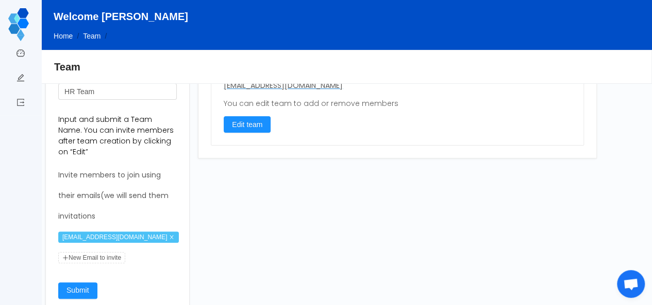
click at [170, 236] on icon "icon: close" at bounding box center [172, 237] width 4 height 4
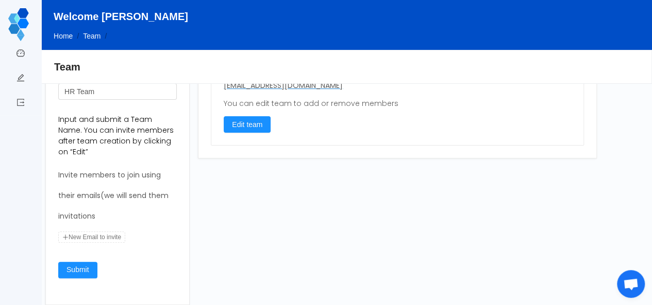
click at [101, 237] on span "New Email to invite" at bounding box center [91, 237] width 67 height 11
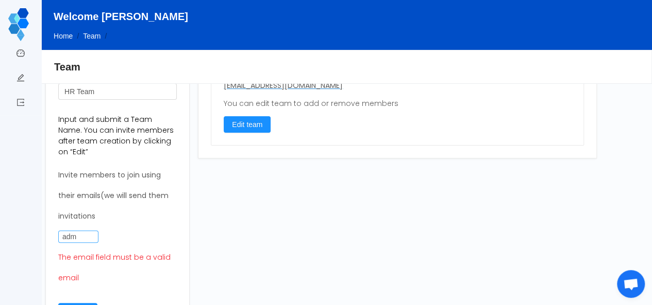
type input "[EMAIL_ADDRESS][DOMAIN_NAME]"
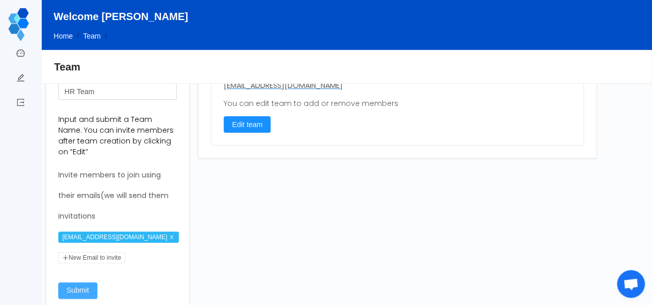
click at [80, 265] on div "Team Name HR Team Input and submit a Team Name. You can invite members after te…" at bounding box center [117, 189] width 118 height 247
click at [106, 260] on span "New Email to invite" at bounding box center [91, 257] width 67 height 11
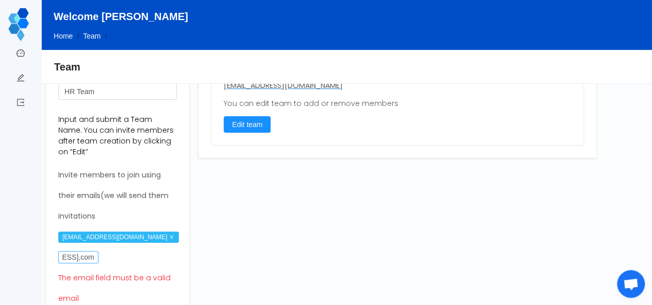
scroll to position [0, 54]
click at [81, 259] on input "[EMAIL_ADDRESS],com" at bounding box center [78, 257] width 40 height 12
type input "[EMAIL_ADDRESS][DOMAIN_NAME]"
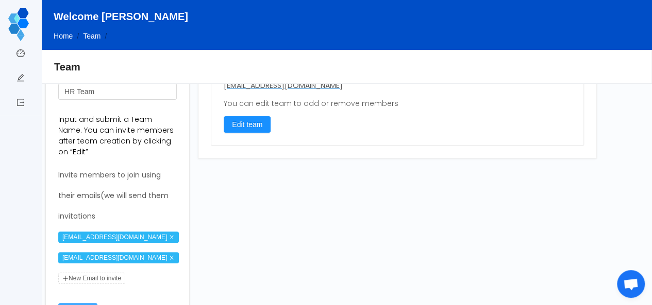
click at [82, 294] on div "Team Name HR Team Input and submit a Team Name. You can invite members after te…" at bounding box center [117, 199] width 118 height 267
